Goal: Check status: Verify the current state of an ongoing process or item

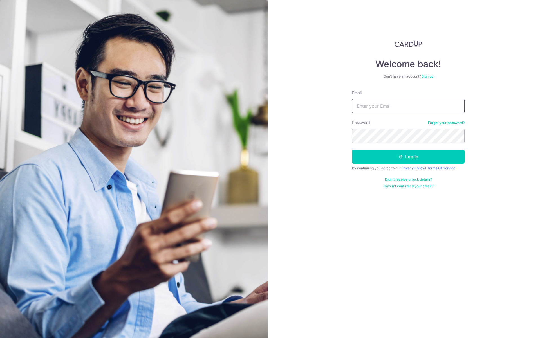
click at [383, 106] on input "Email" at bounding box center [408, 106] width 112 height 14
click at [386, 104] on input "[EMAIL_ADDRESS][DOMAIN_NAME]" at bounding box center [408, 106] width 112 height 14
type input "[EMAIL_ADDRESS][DOMAIN_NAME]"
click at [435, 155] on button "Log in" at bounding box center [408, 157] width 112 height 14
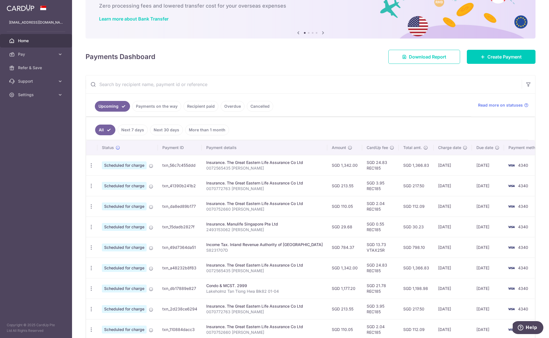
scroll to position [34, 0]
click at [164, 105] on link "Payments on the way" at bounding box center [156, 105] width 49 height 11
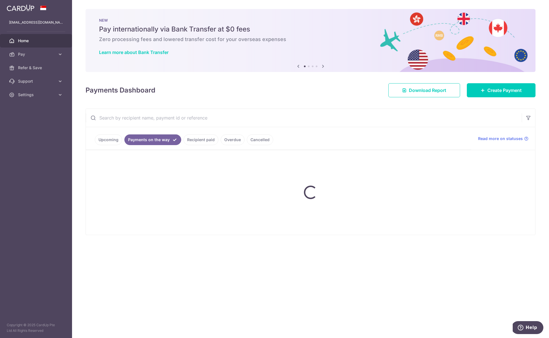
scroll to position [0, 0]
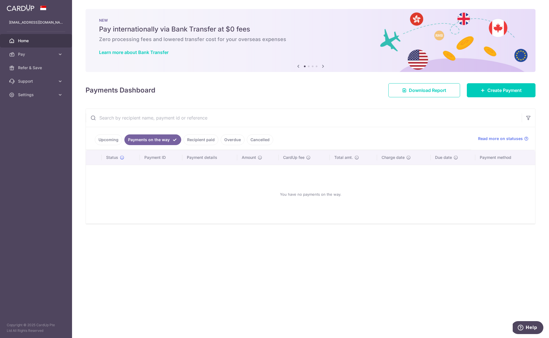
click at [192, 141] on link "Recipient paid" at bounding box center [200, 139] width 35 height 11
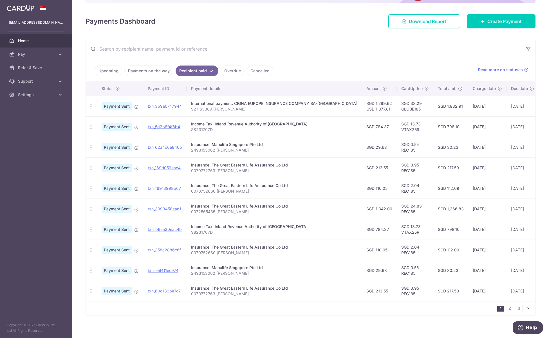
scroll to position [73, 0]
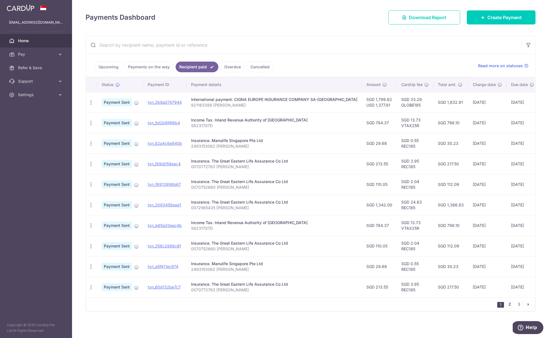
click at [509, 305] on link "2" at bounding box center [509, 304] width 7 height 7
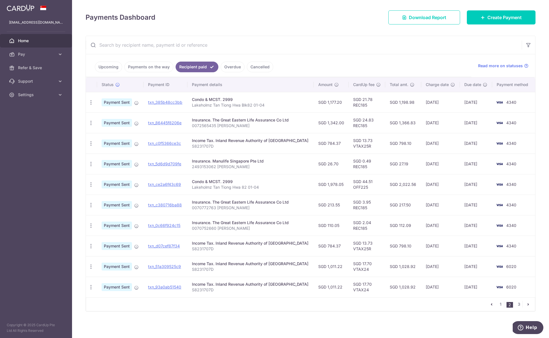
drag, startPoint x: 444, startPoint y: 226, endPoint x: 342, endPoint y: 189, distance: 108.4
click at [342, 189] on tbody "PDF Receipt Payment Sent txn_385b48cc3bb Condo & MCST. 2999 Lakeholmz [GEOGRAPH…" at bounding box center [310, 194] width 449 height 205
click at [331, 184] on td "SGD 1,978.05" at bounding box center [330, 184] width 35 height 21
click at [502, 306] on link "1" at bounding box center [500, 304] width 7 height 7
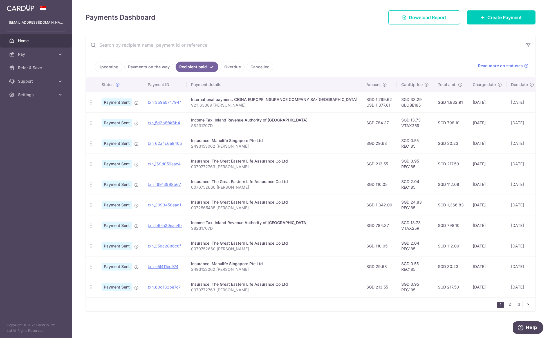
click at [114, 66] on link "Upcoming" at bounding box center [108, 67] width 27 height 11
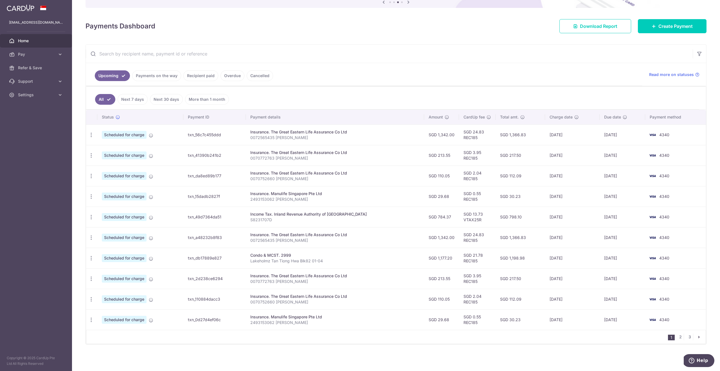
scroll to position [64, 0]
